Goal: Check status: Check status

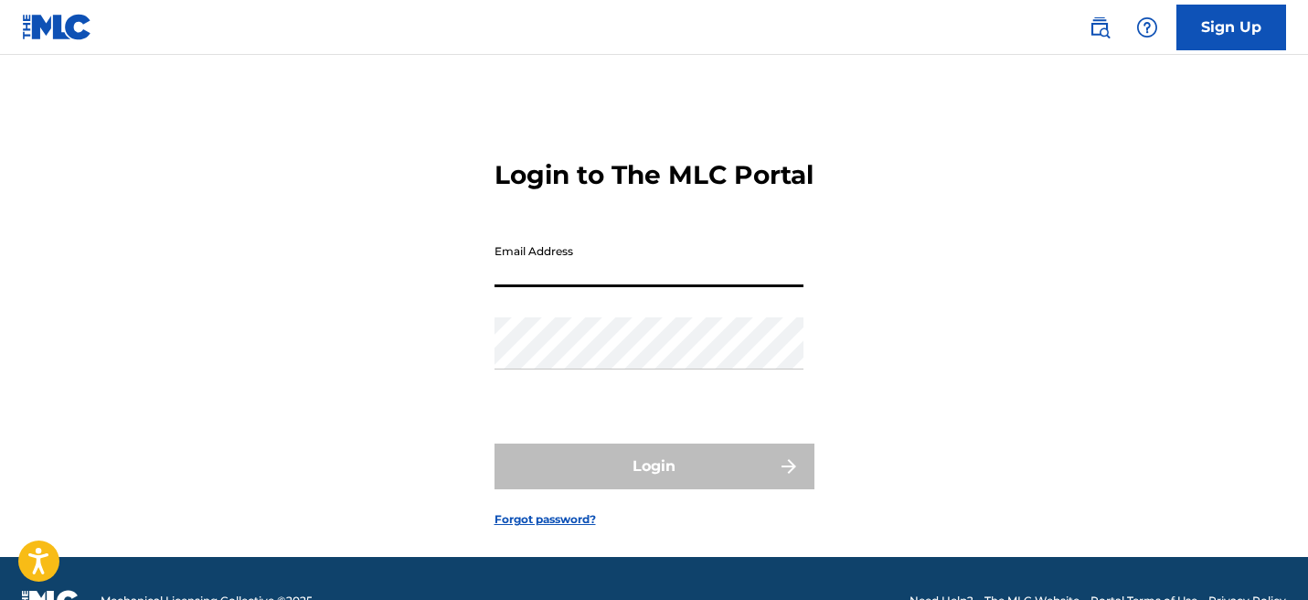
click at [522, 283] on input "Email Address" at bounding box center [649, 261] width 309 height 52
click at [552, 287] on input "Email Address" at bounding box center [649, 261] width 309 height 52
type input "[EMAIL_ADDRESS][DOMAIN_NAME]"
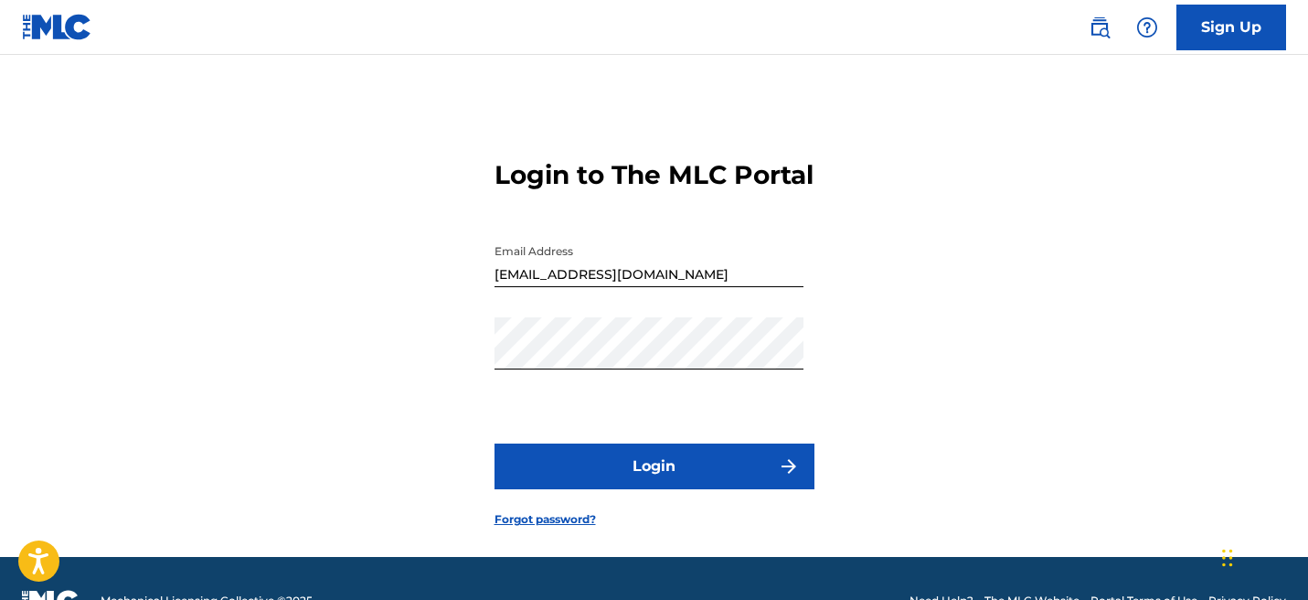
click at [665, 483] on button "Login" at bounding box center [655, 466] width 320 height 46
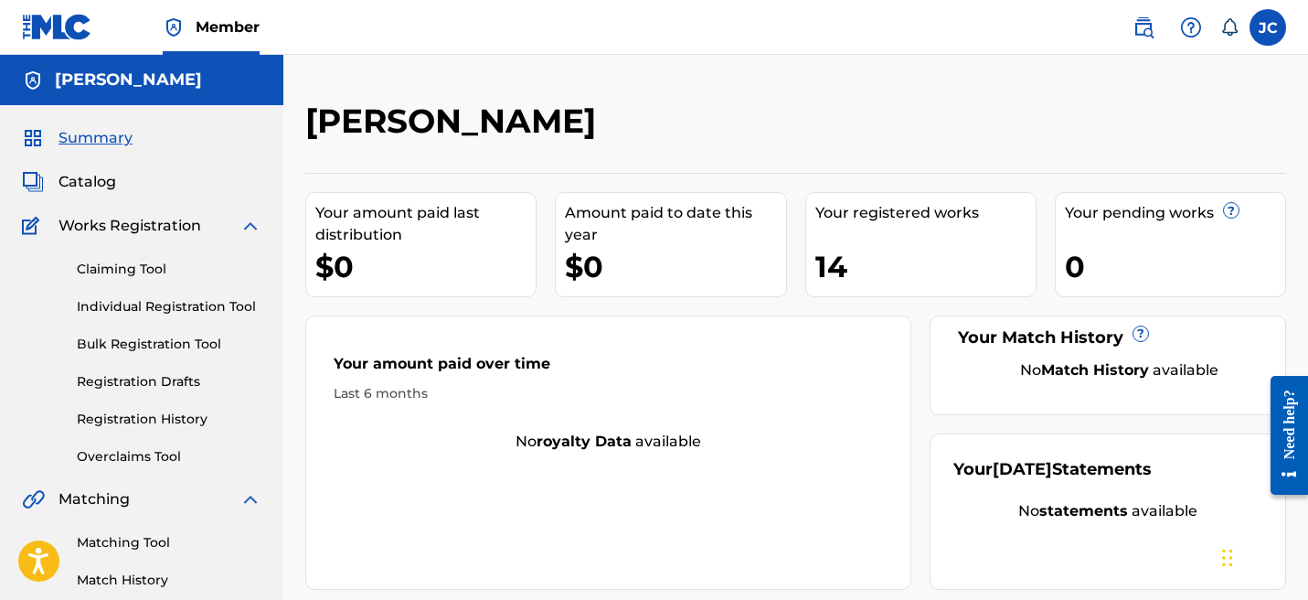
click at [63, 168] on div "Summary Catalog Works Registration Claiming Tool Individual Registration Tool B…" at bounding box center [141, 575] width 283 height 941
click at [72, 175] on span "Catalog" at bounding box center [87, 182] width 58 height 22
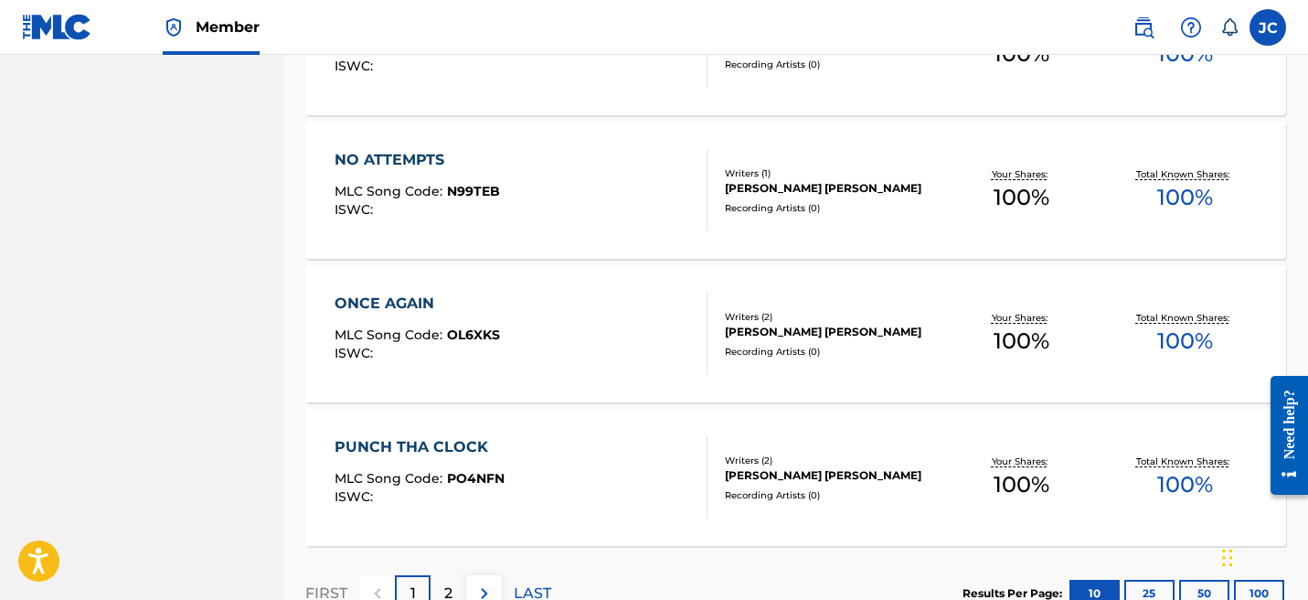
scroll to position [1493, 0]
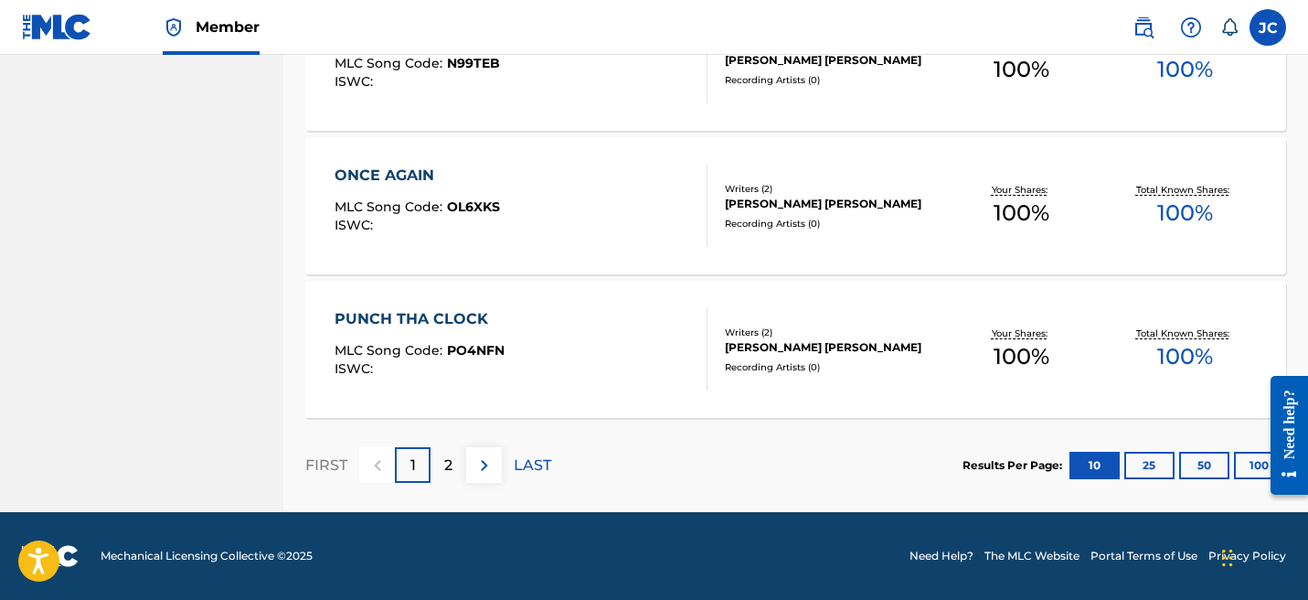
click at [1159, 462] on button "25" at bounding box center [1149, 465] width 50 height 27
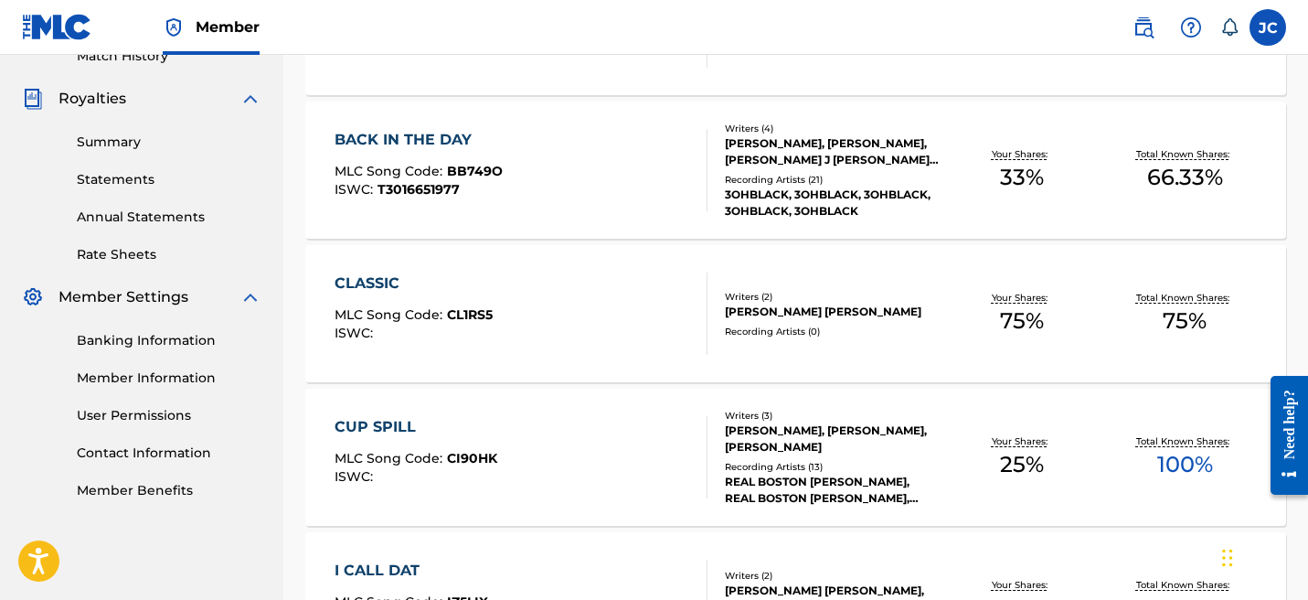
scroll to position [0, 0]
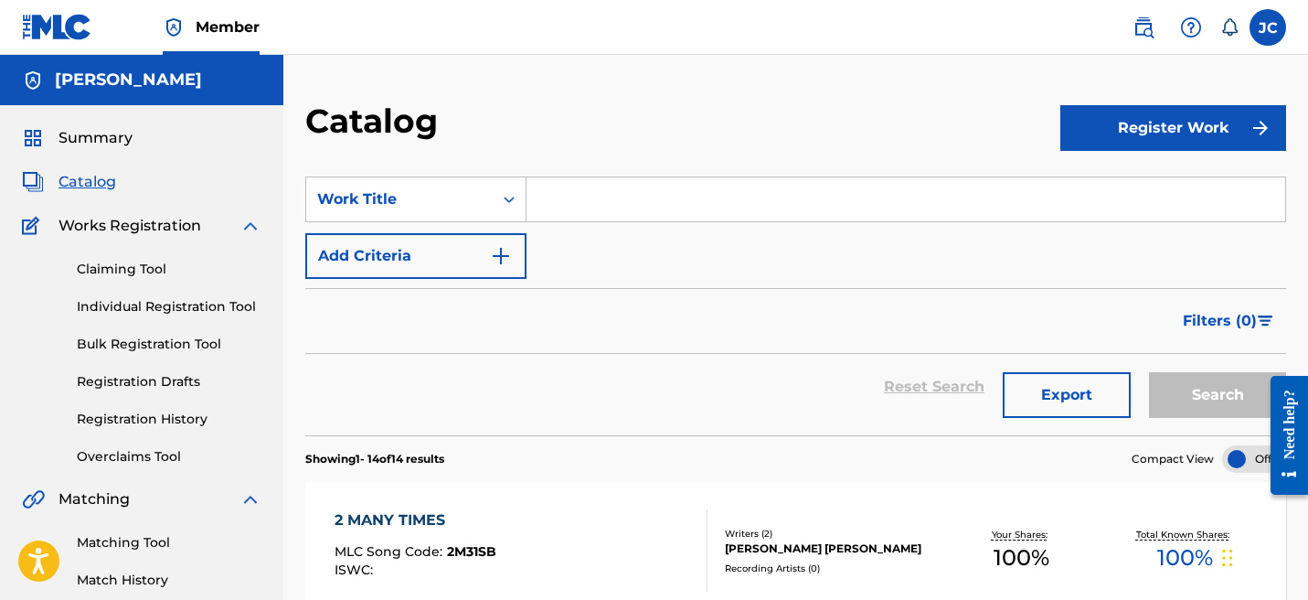
click at [152, 417] on link "Registration History" at bounding box center [169, 418] width 185 height 19
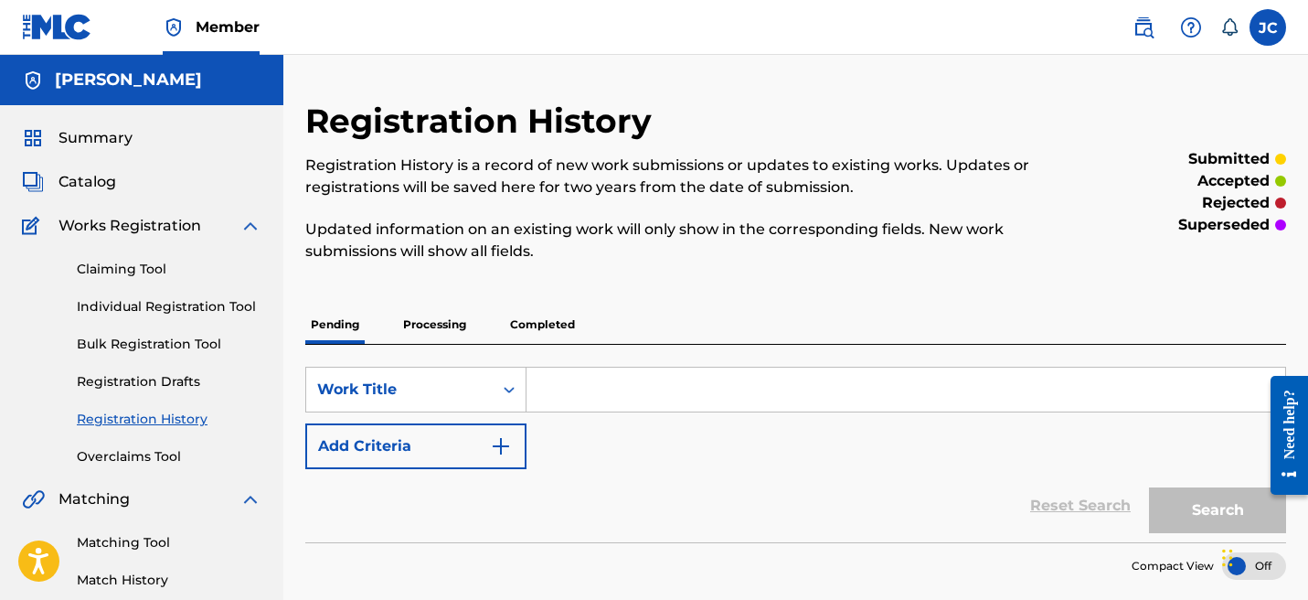
click at [431, 321] on p "Processing" at bounding box center [435, 324] width 74 height 38
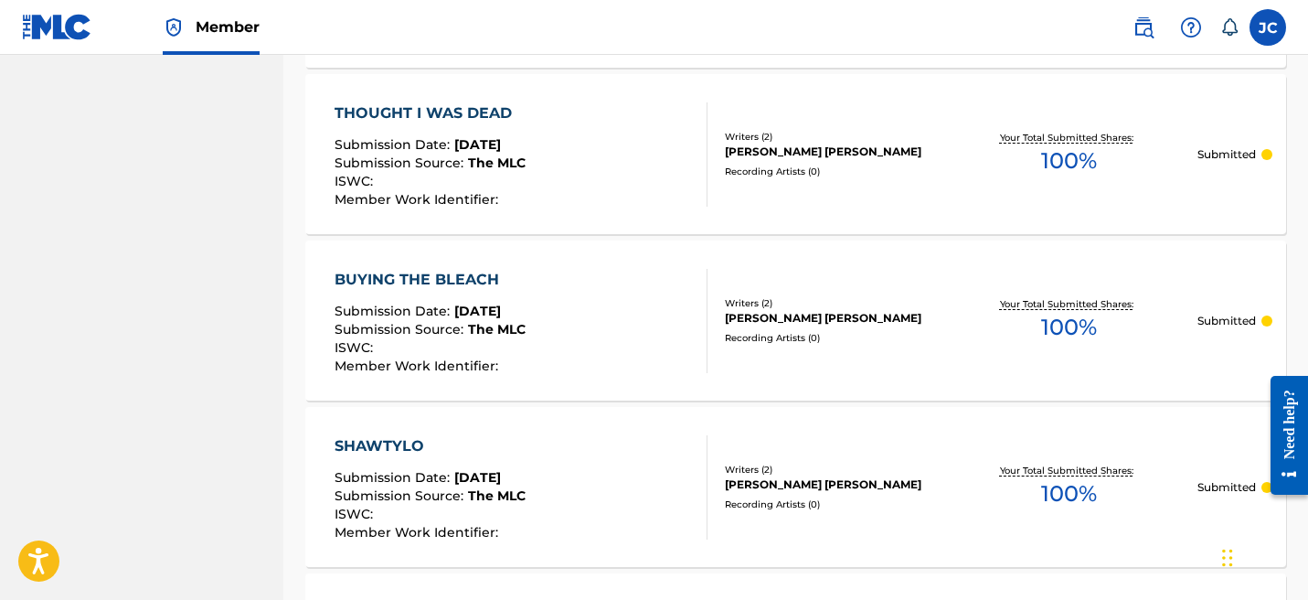
scroll to position [1857, 0]
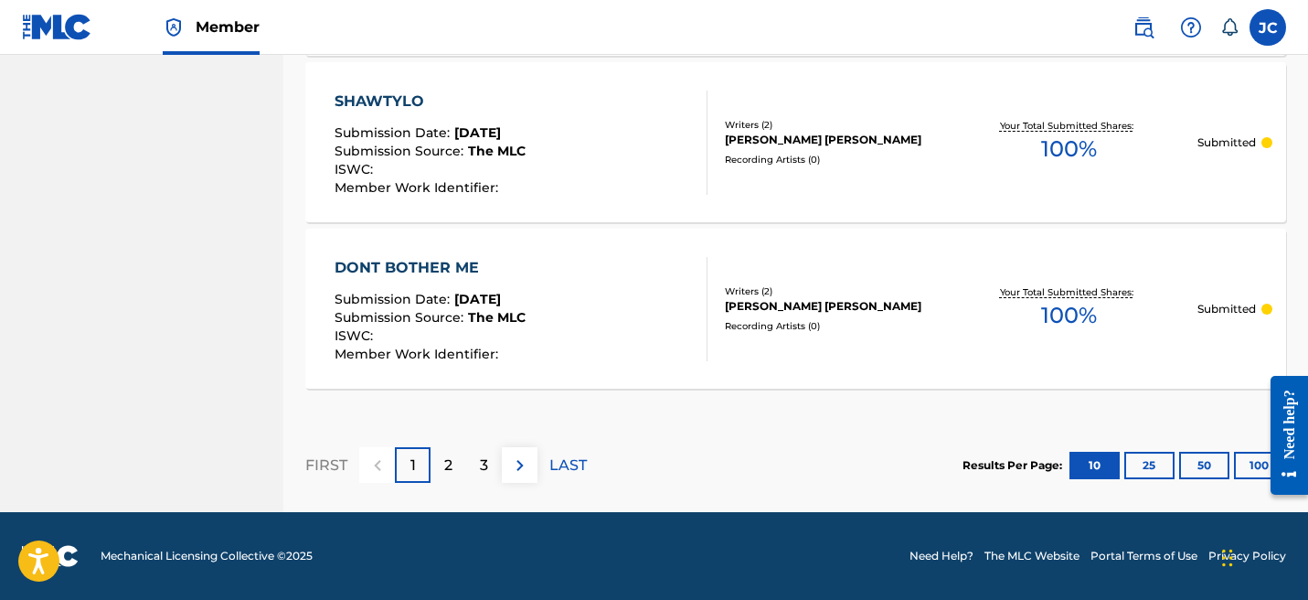
click at [1156, 463] on button "25" at bounding box center [1149, 465] width 50 height 27
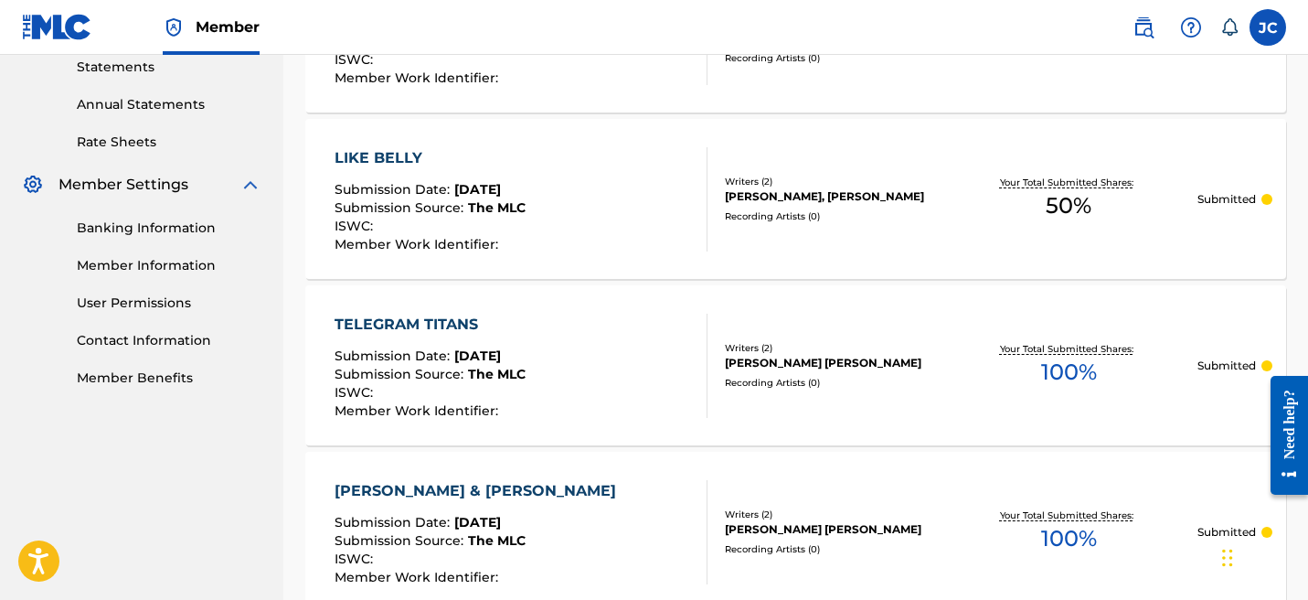
scroll to position [0, 0]
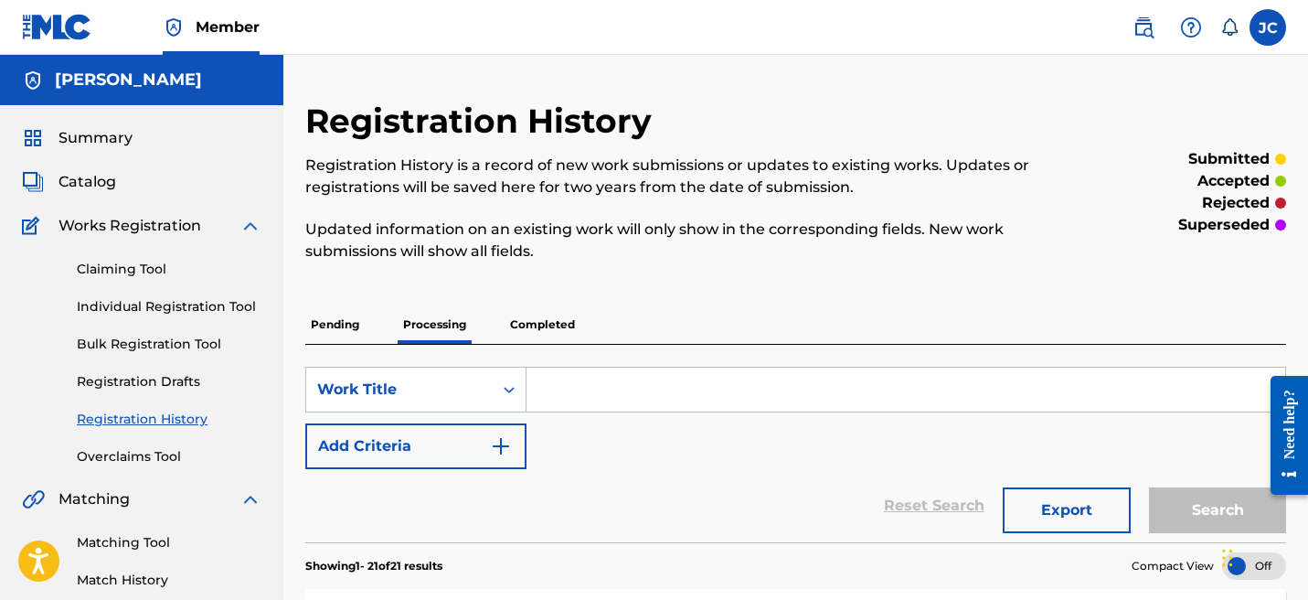
click at [527, 328] on p "Completed" at bounding box center [543, 324] width 76 height 38
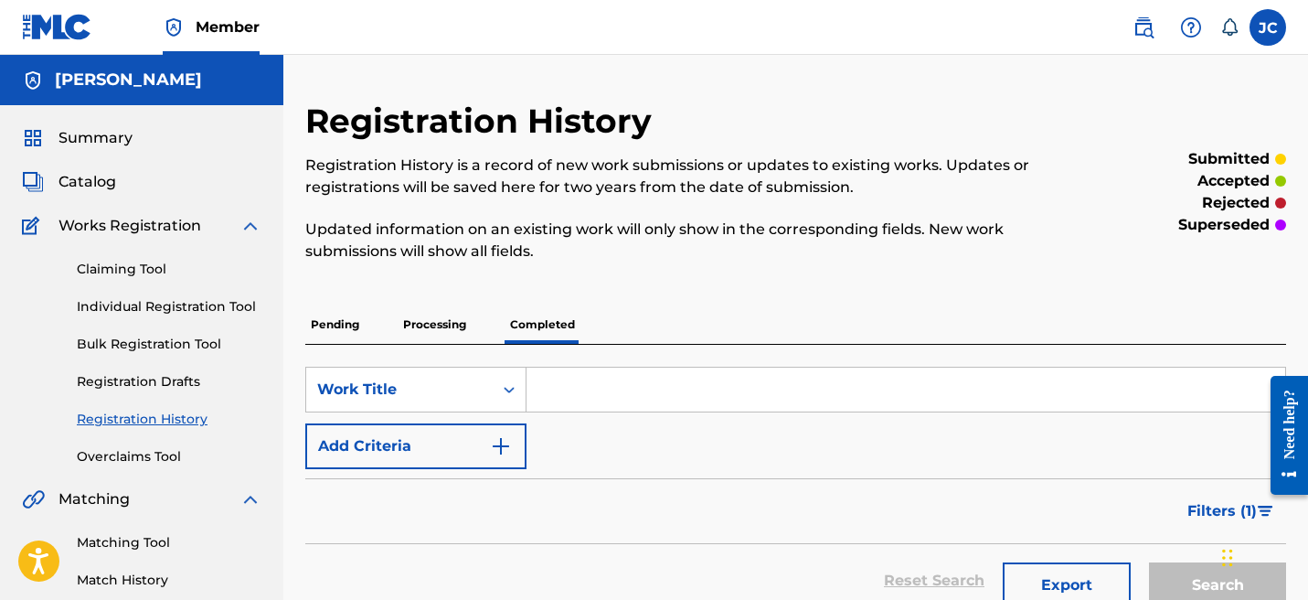
click at [90, 175] on span "Catalog" at bounding box center [87, 182] width 58 height 22
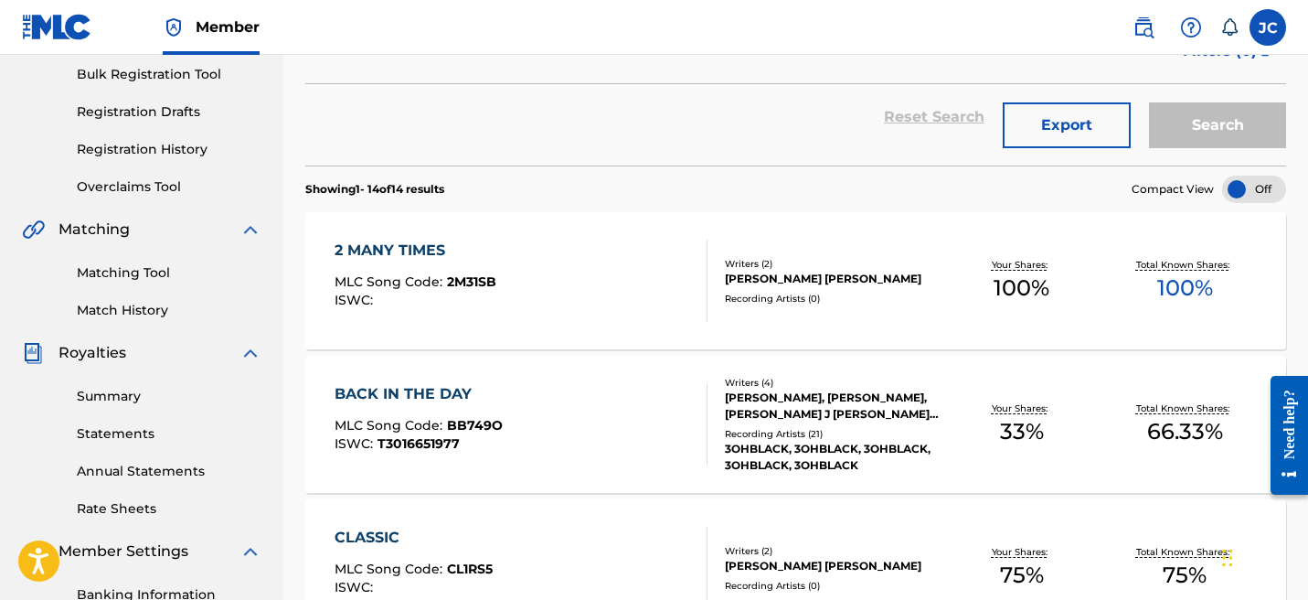
scroll to position [285, 0]
